Goal: Transaction & Acquisition: Download file/media

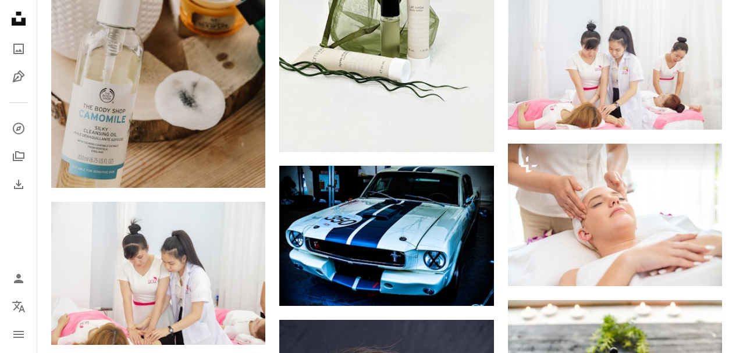
scroll to position [0, 393]
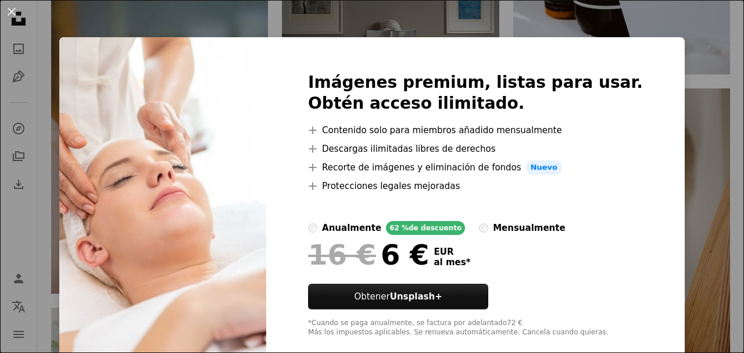
click at [701, 132] on div "An X shape Imágenes premium, listas para usar. Obtén acceso ilimitado. A plus s…" at bounding box center [372, 176] width 744 height 353
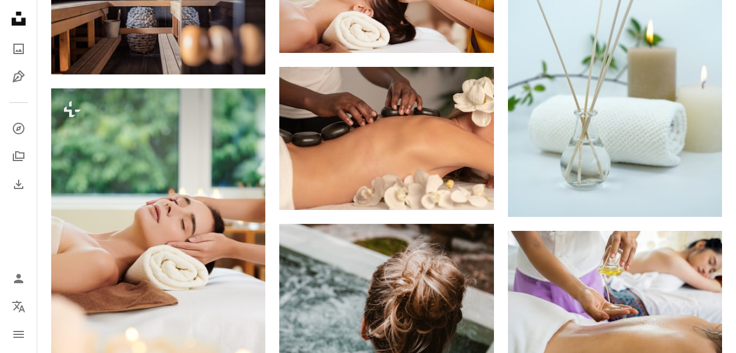
scroll to position [697, 0]
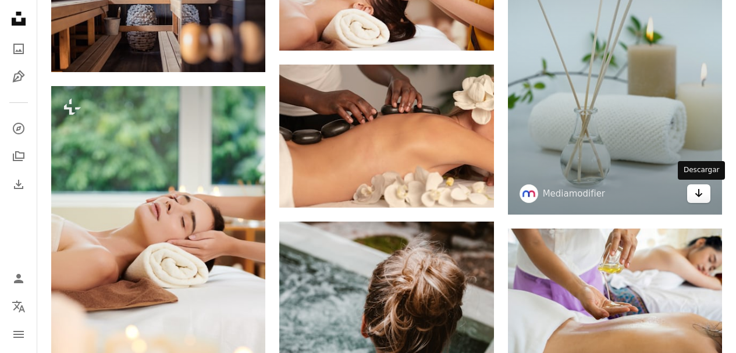
click at [698, 192] on icon "Descargar" at bounding box center [699, 193] width 8 height 8
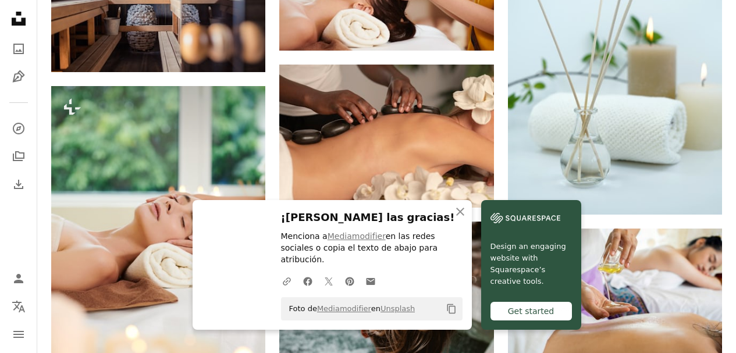
click at [402, 226] on h3 "¡[PERSON_NAME] las gracias!" at bounding box center [371, 217] width 181 height 17
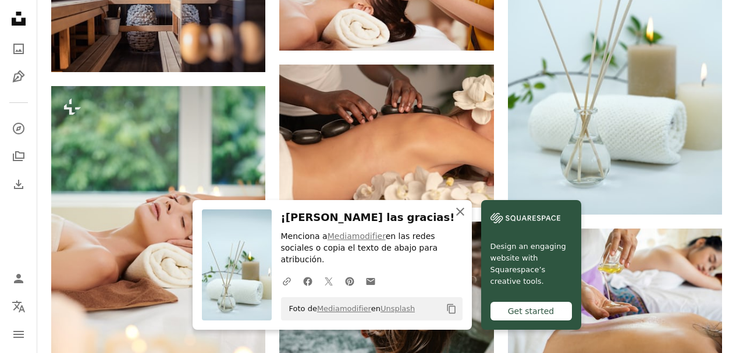
click at [457, 219] on icon "An X shape" at bounding box center [460, 212] width 14 height 14
